Goal: Submit feedback/report problem: Submit feedback/report problem

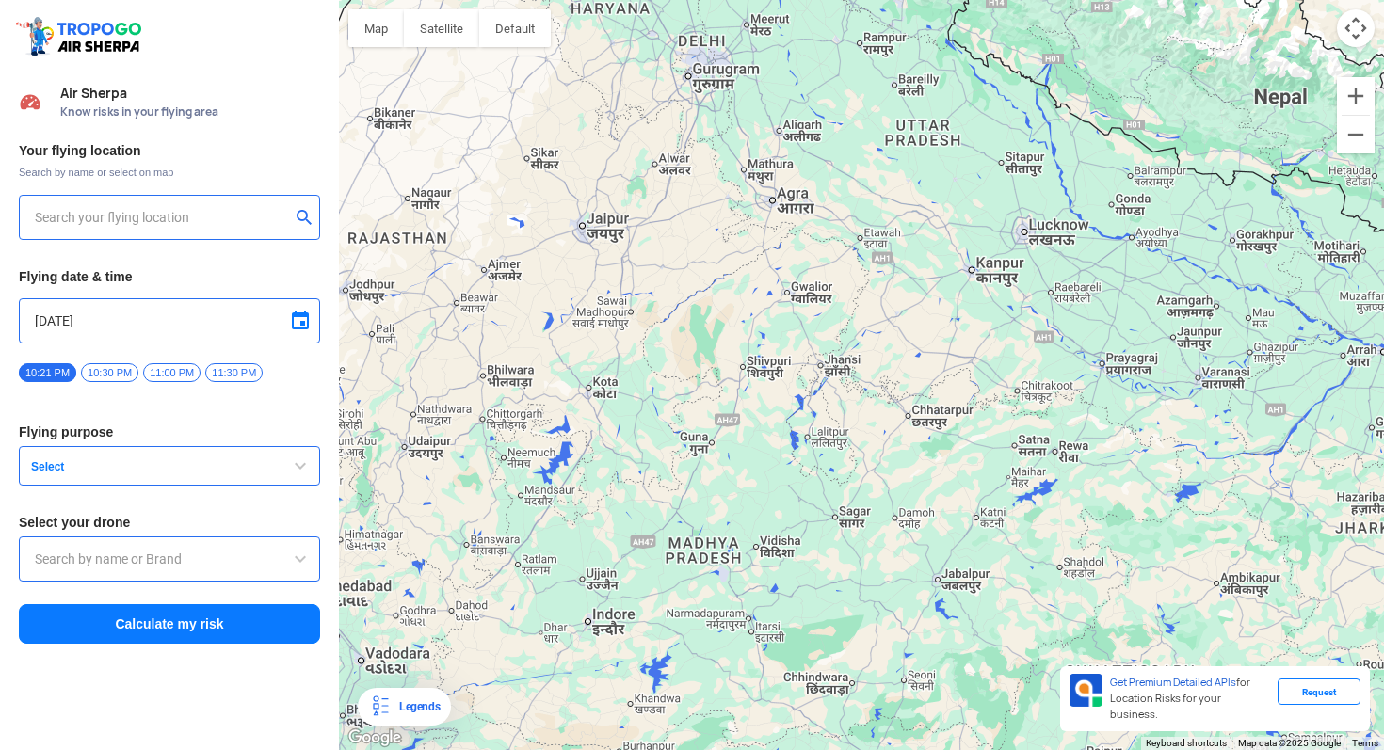
click at [152, 220] on input "text" at bounding box center [162, 217] width 255 height 23
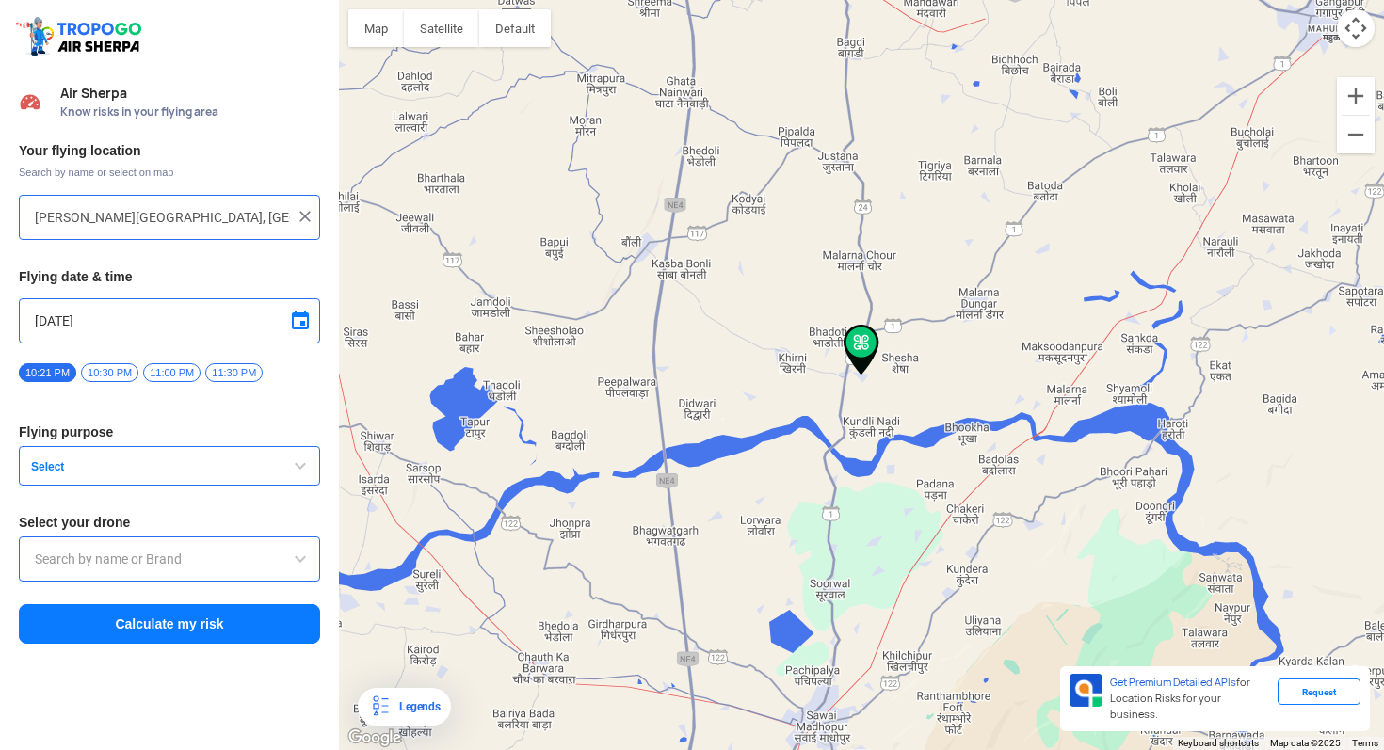
click at [161, 480] on button "Select" at bounding box center [169, 466] width 301 height 40
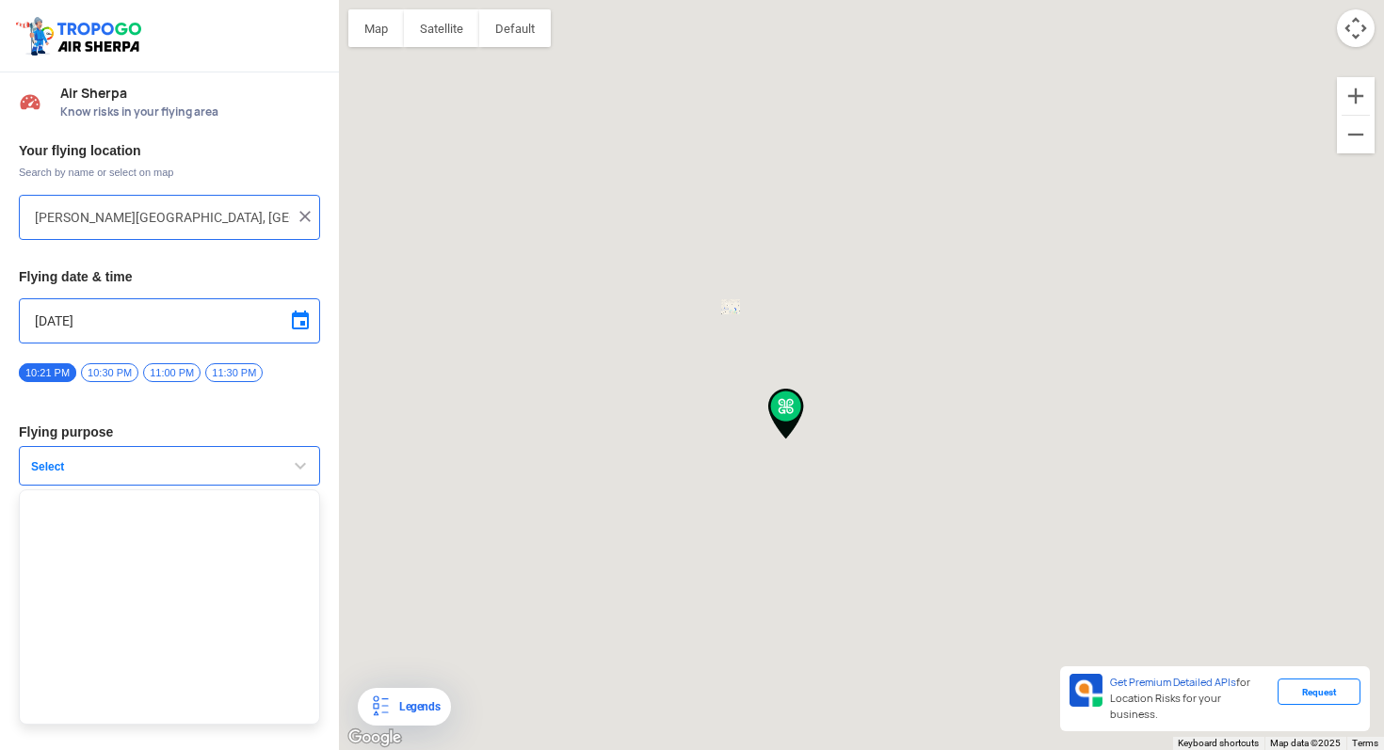
type input "[STREET_ADDRESS]"
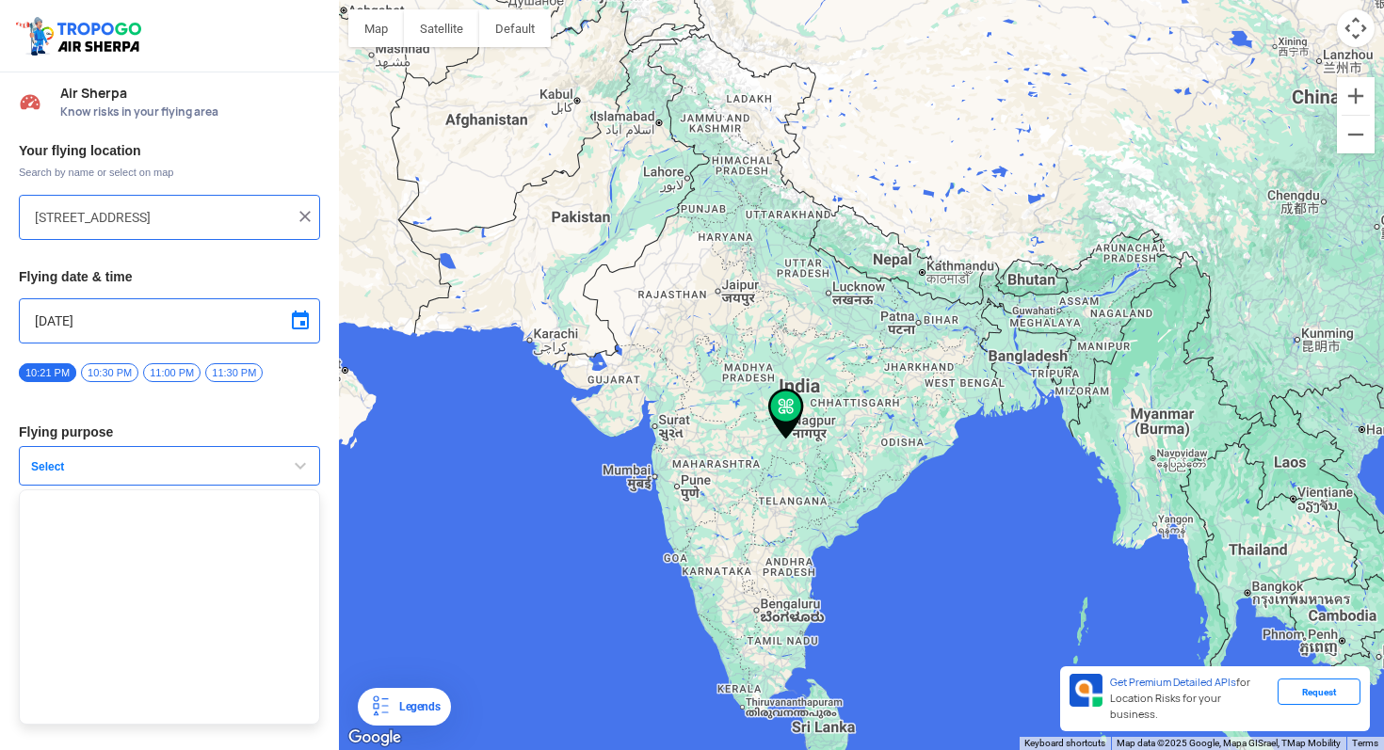
click at [203, 471] on span "Select" at bounding box center [141, 466] width 235 height 15
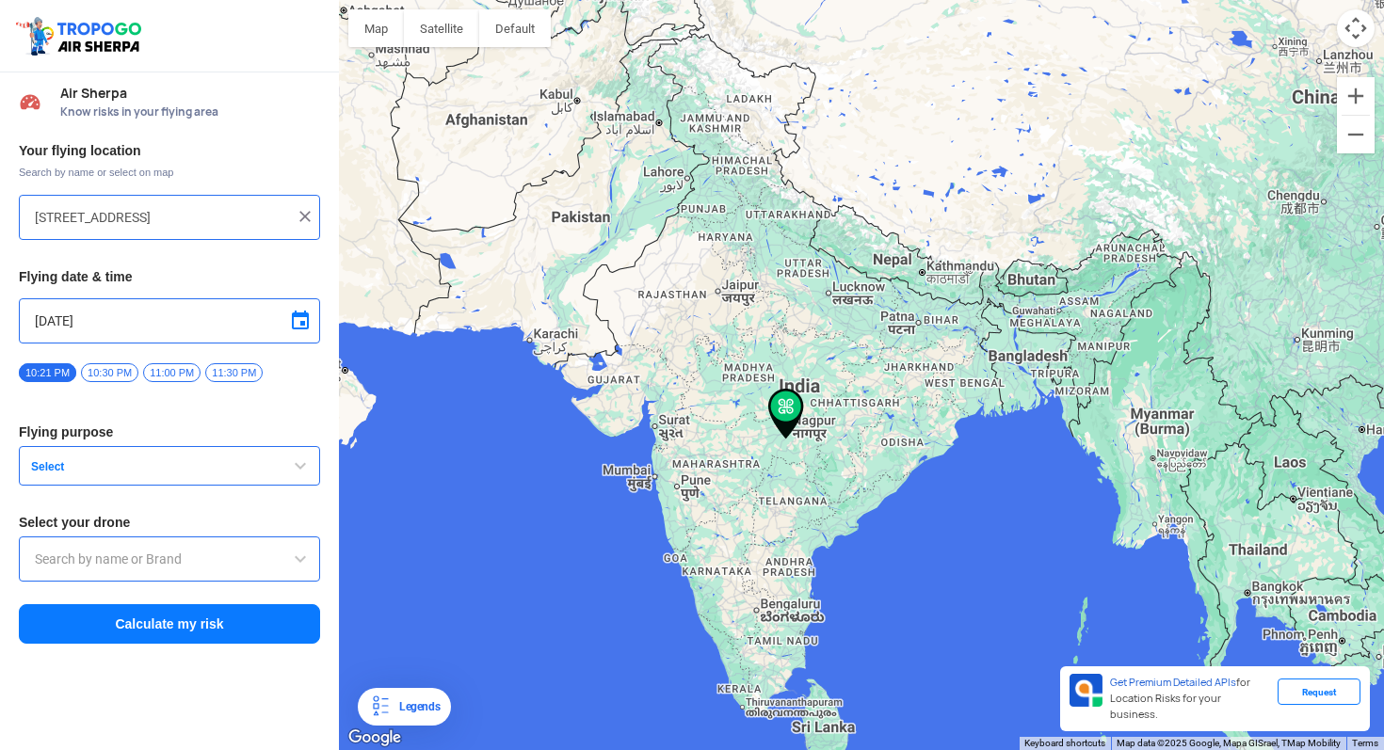
click at [203, 471] on span "Select" at bounding box center [141, 466] width 235 height 15
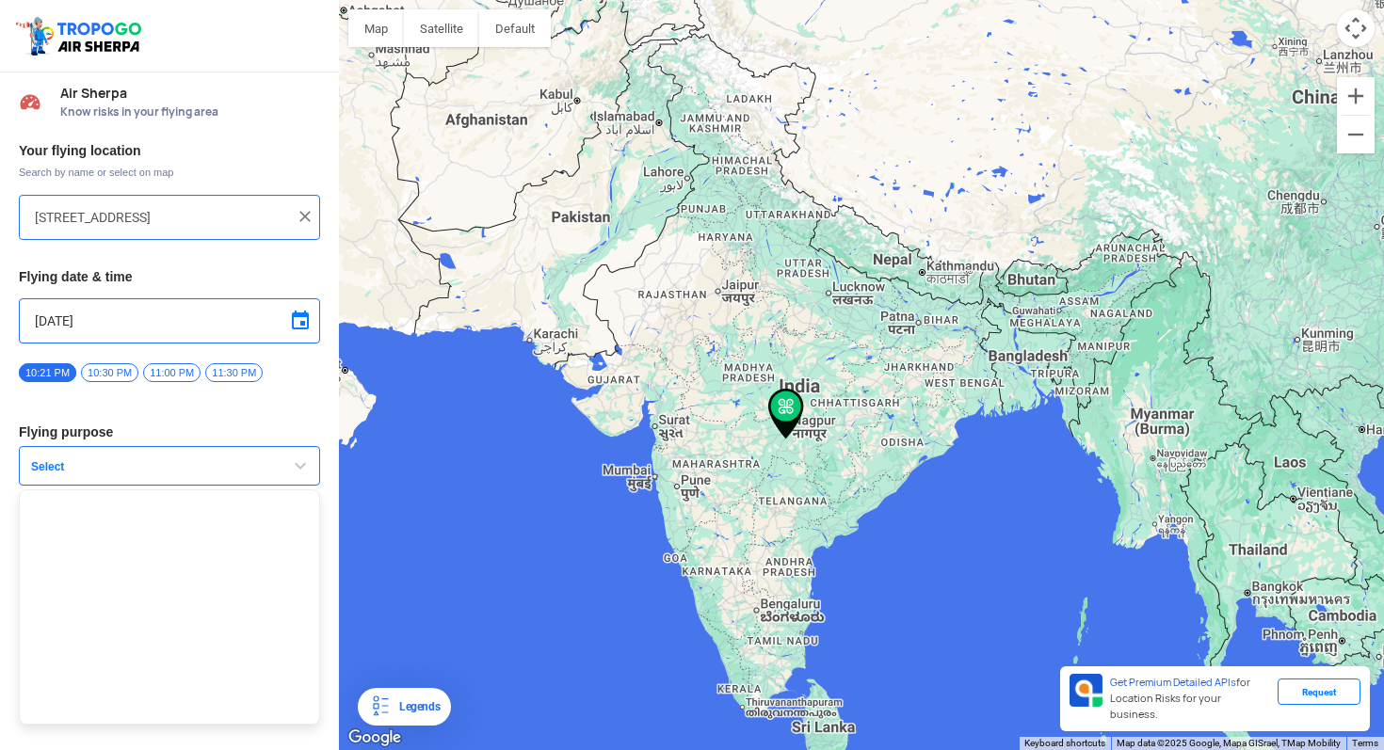
click at [176, 555] on ul at bounding box center [169, 607] width 301 height 235
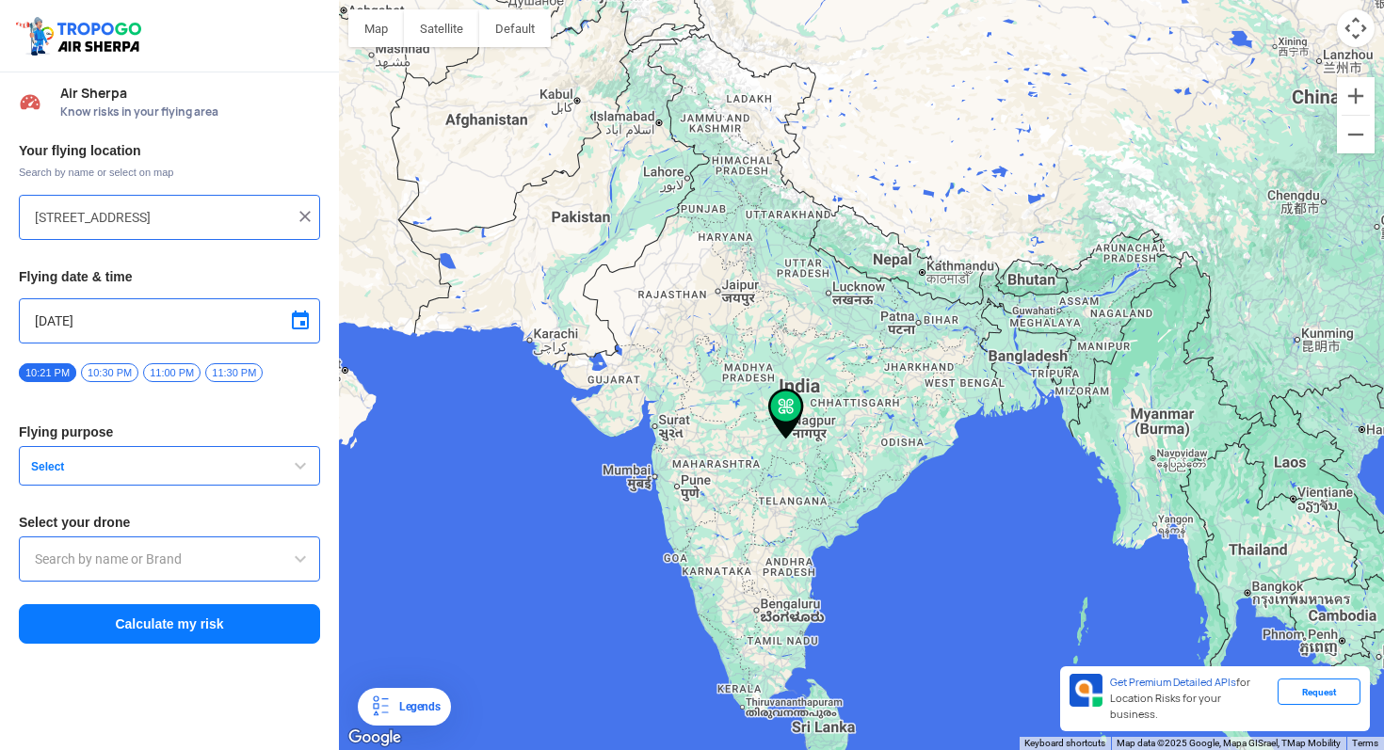
click at [165, 572] on div at bounding box center [169, 559] width 301 height 45
click at [142, 564] on input "text" at bounding box center [169, 559] width 269 height 23
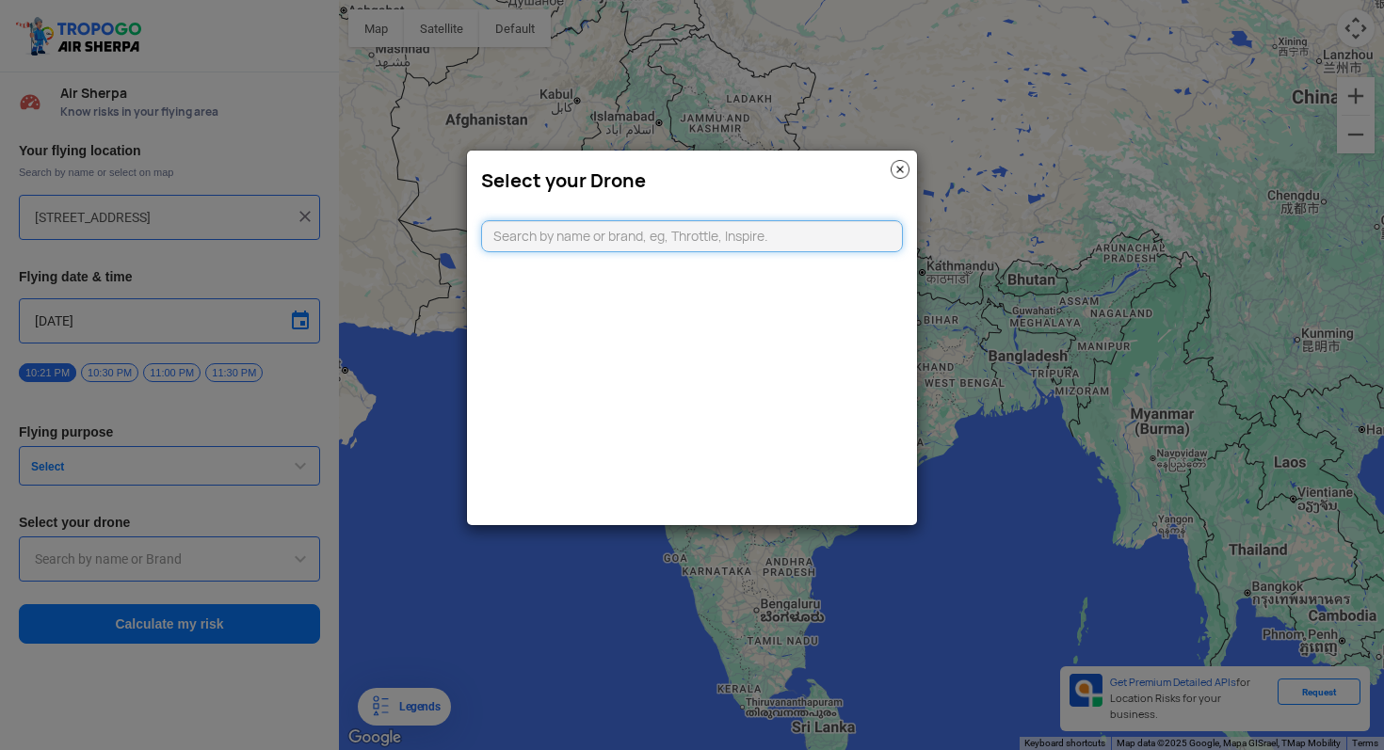
type input "G"
click at [566, 233] on input "DJI" at bounding box center [692, 236] width 422 height 32
type input "DJI"
click at [731, 278] on link "CLICKING HERE" at bounding box center [737, 273] width 95 height 14
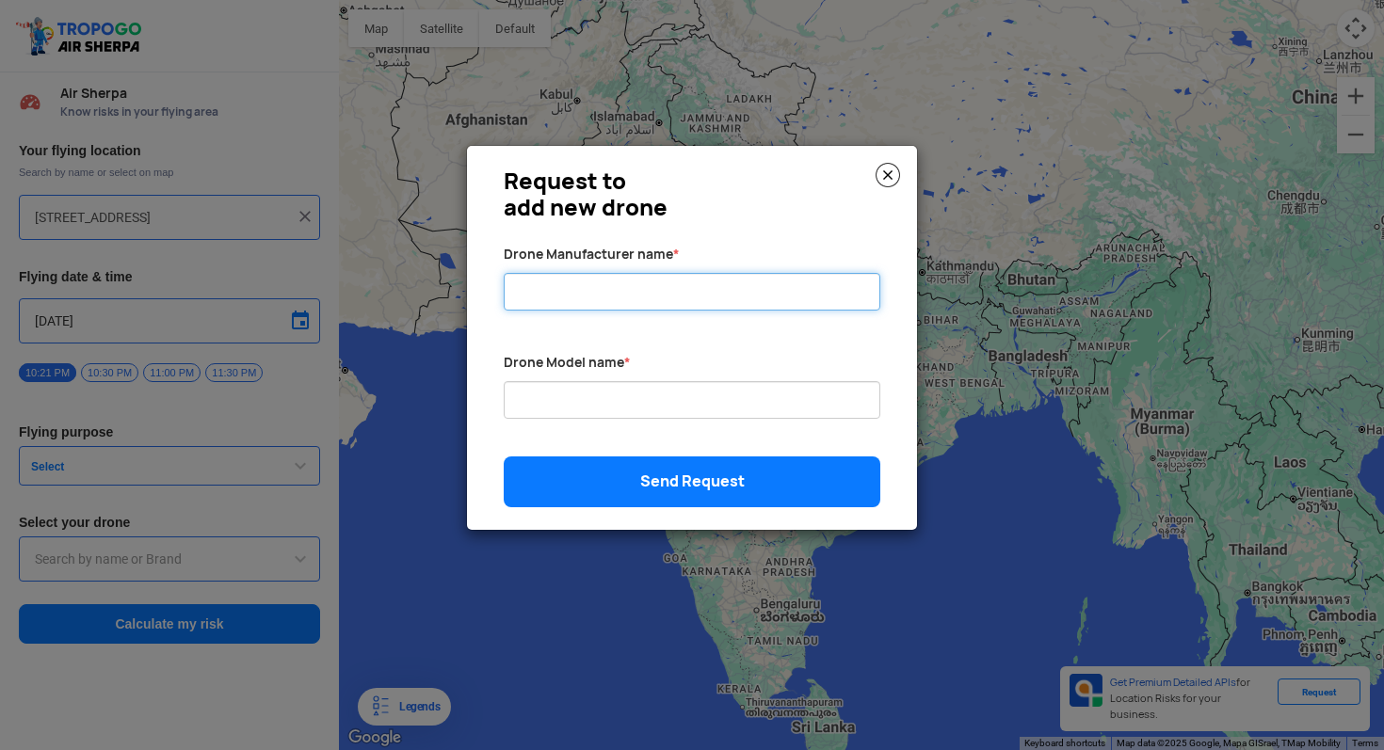
click at [688, 288] on input "Drone Manufacturer name *" at bounding box center [692, 292] width 377 height 38
type input "DJI"
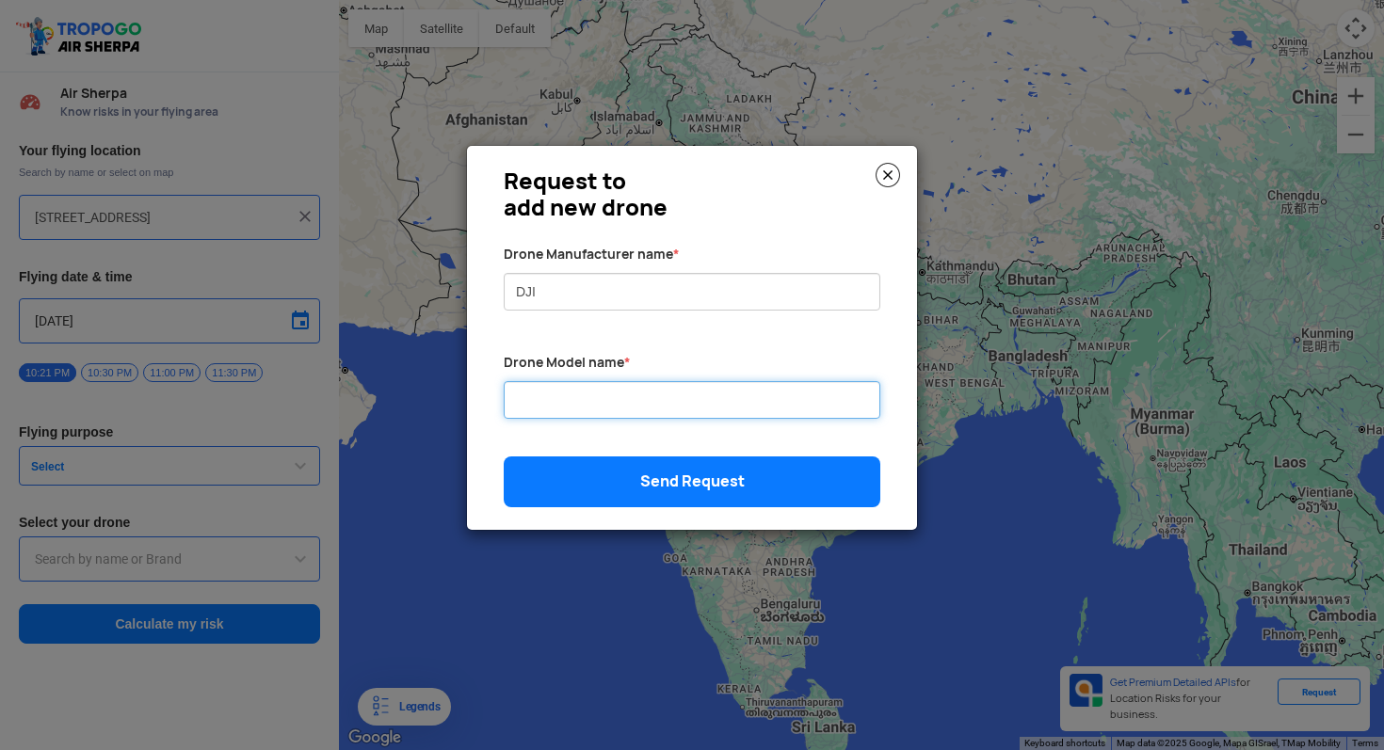
click at [636, 404] on input "Drone Manufacturer name *" at bounding box center [692, 400] width 377 height 38
type input "Air 3s"
click at [708, 482] on link "Send Request" at bounding box center [692, 482] width 377 height 51
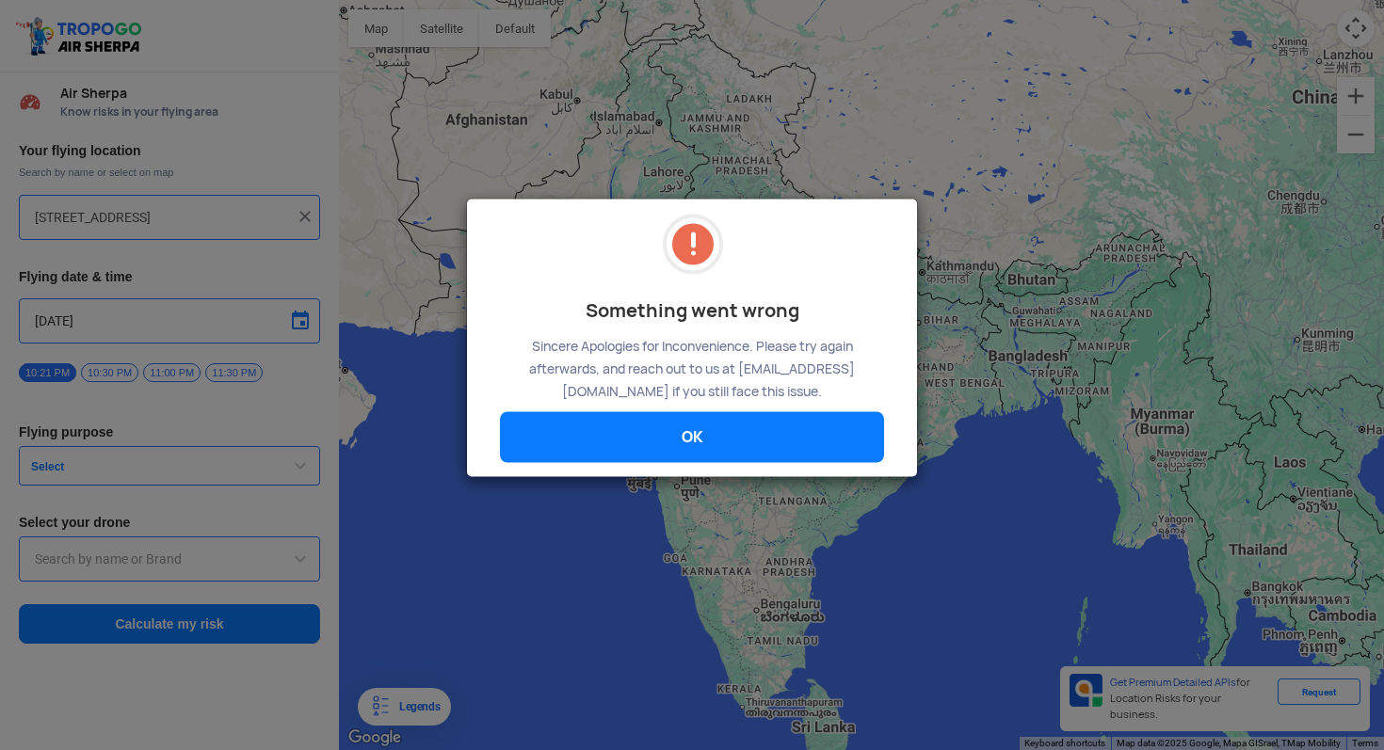
click at [705, 445] on link "OK" at bounding box center [692, 436] width 384 height 51
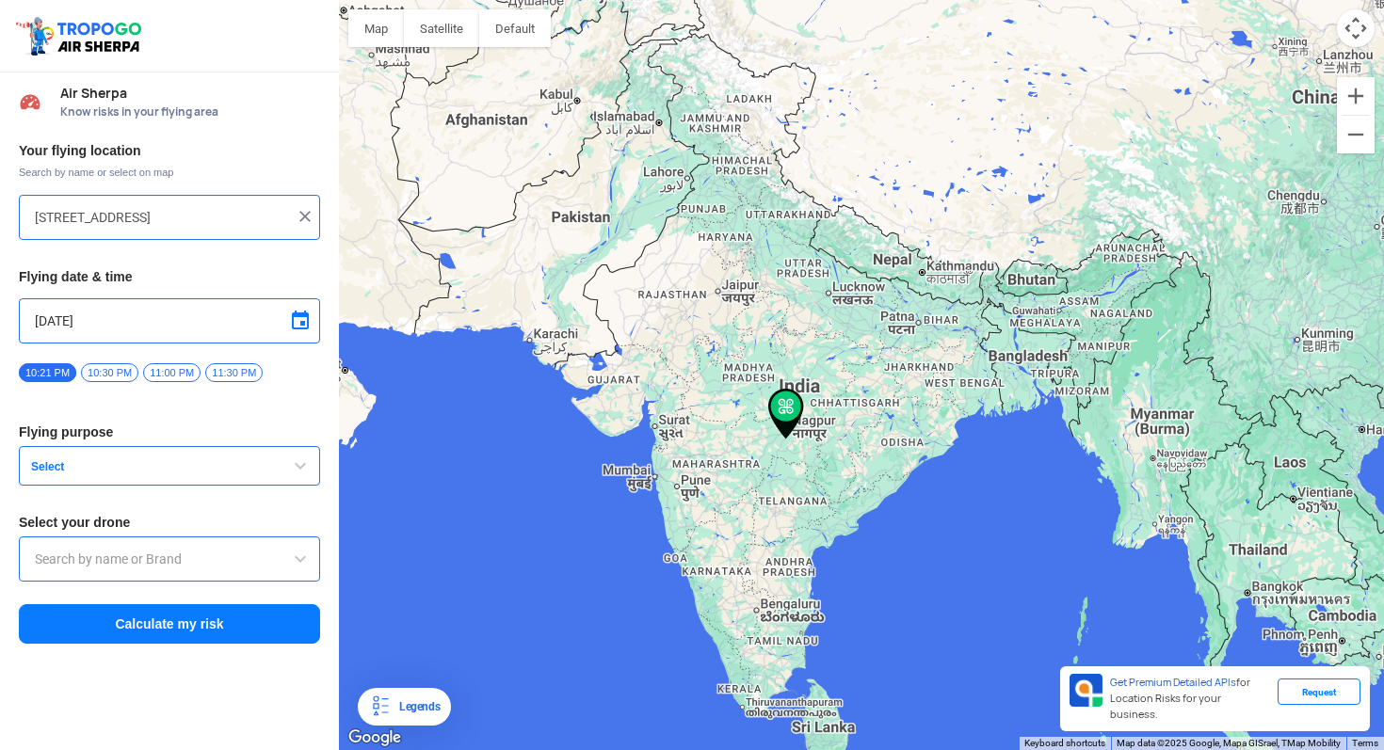
click at [154, 456] on button "Select" at bounding box center [169, 466] width 301 height 40
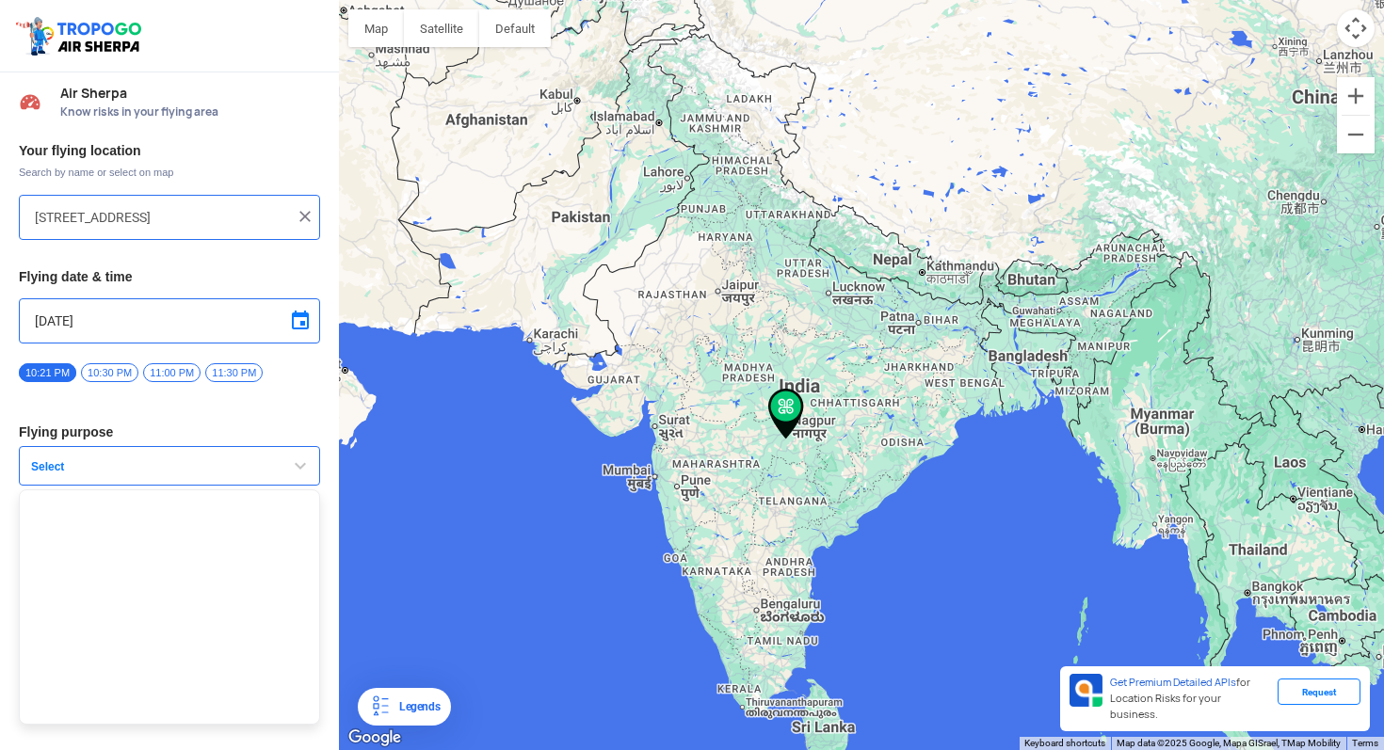
click at [173, 576] on ul at bounding box center [169, 607] width 301 height 235
